Goal: Transaction & Acquisition: Book appointment/travel/reservation

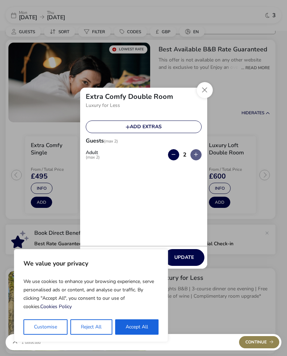
scroll to position [63, 0]
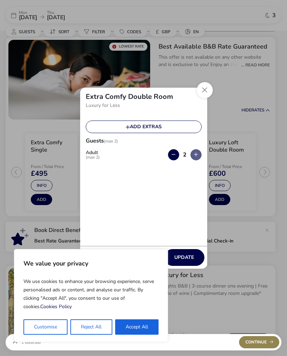
click at [136, 328] on button "Accept All" at bounding box center [136, 326] width 43 height 15
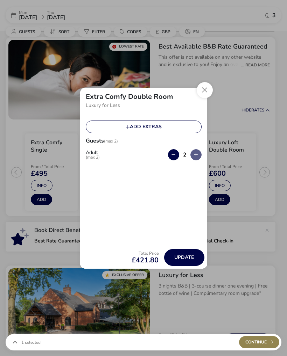
checkbox input "true"
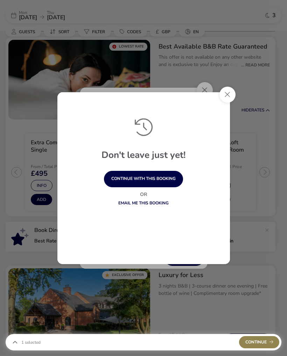
click at [205, 94] on div "Don't leave just yet! continue with this booking Or Email me this booking" at bounding box center [143, 178] width 172 height 172
click at [231, 101] on button "Close" at bounding box center [227, 95] width 16 height 16
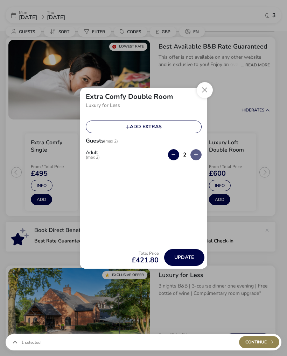
click at [204, 94] on button "Close" at bounding box center [204, 90] width 16 height 16
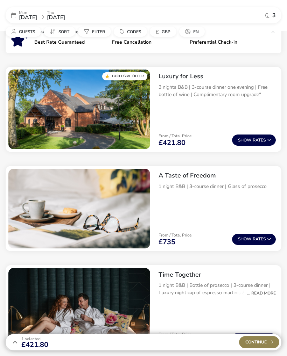
scroll to position [261, 0]
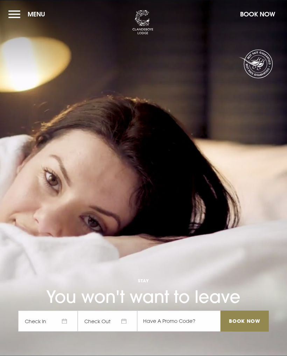
click at [69, 322] on span "Check In" at bounding box center [47, 321] width 59 height 21
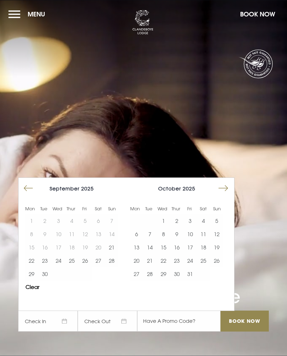
click at [224, 188] on button "Move forward to switch to the next month." at bounding box center [222, 188] width 13 height 13
click at [223, 190] on button "Move forward to switch to the next month." at bounding box center [222, 188] width 13 height 13
click at [190, 234] on button "12" at bounding box center [189, 233] width 13 height 13
click at [203, 237] on button "13" at bounding box center [202, 233] width 13 height 13
click at [247, 327] on input "Book Now" at bounding box center [244, 321] width 48 height 21
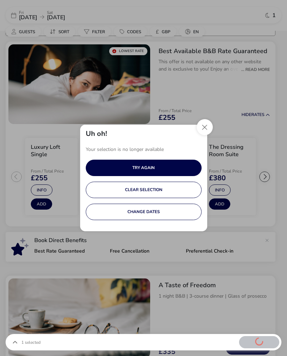
scroll to position [60, 0]
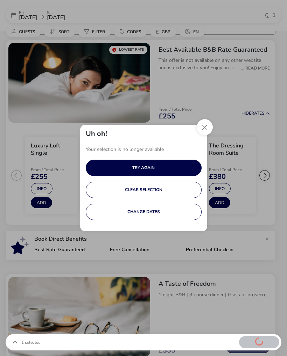
click at [202, 128] on button "Close" at bounding box center [204, 127] width 16 height 16
